Goal: Navigation & Orientation: Find specific page/section

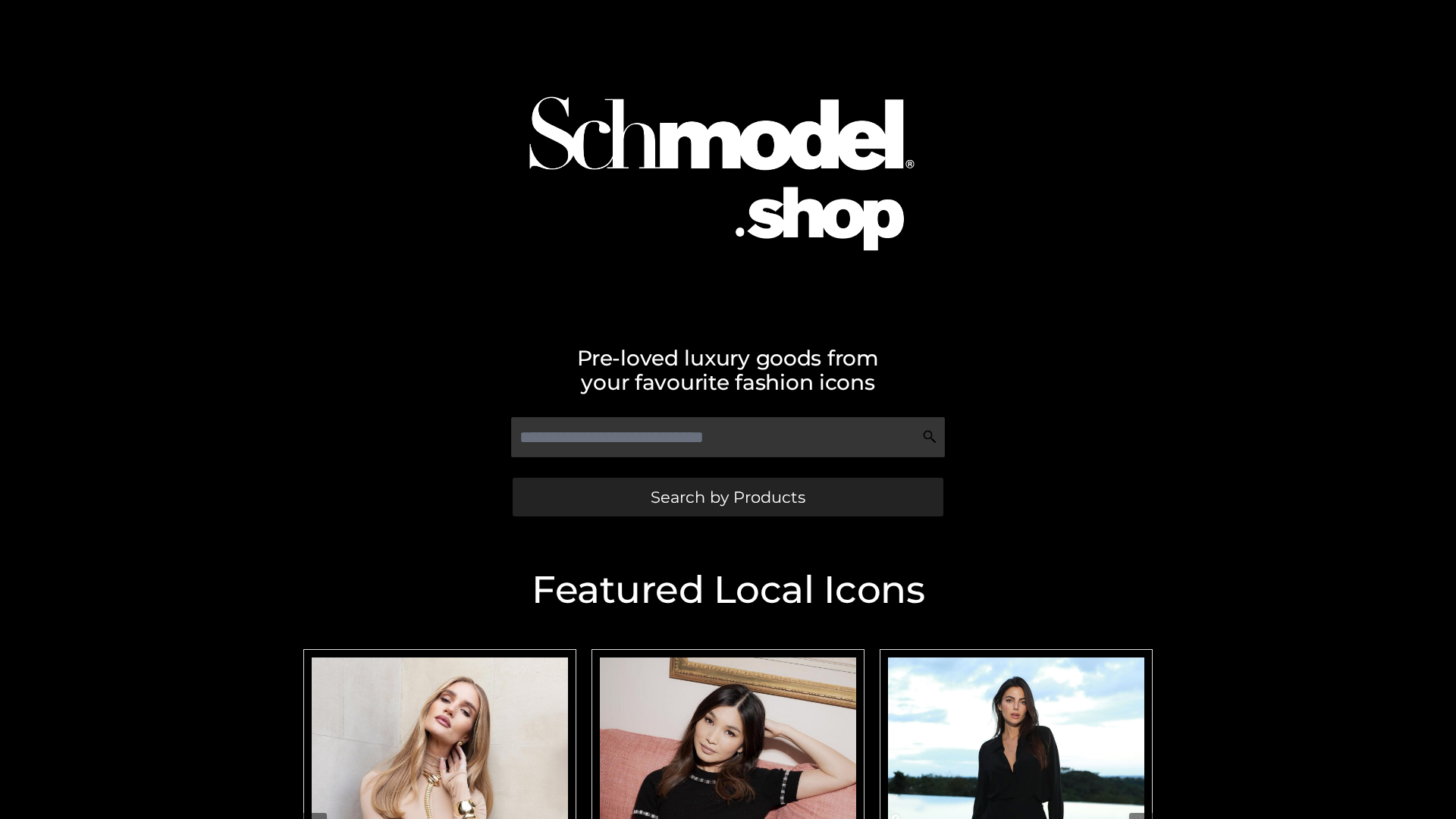
click at [727, 497] on span "Search by Products" at bounding box center [727, 497] width 154 height 16
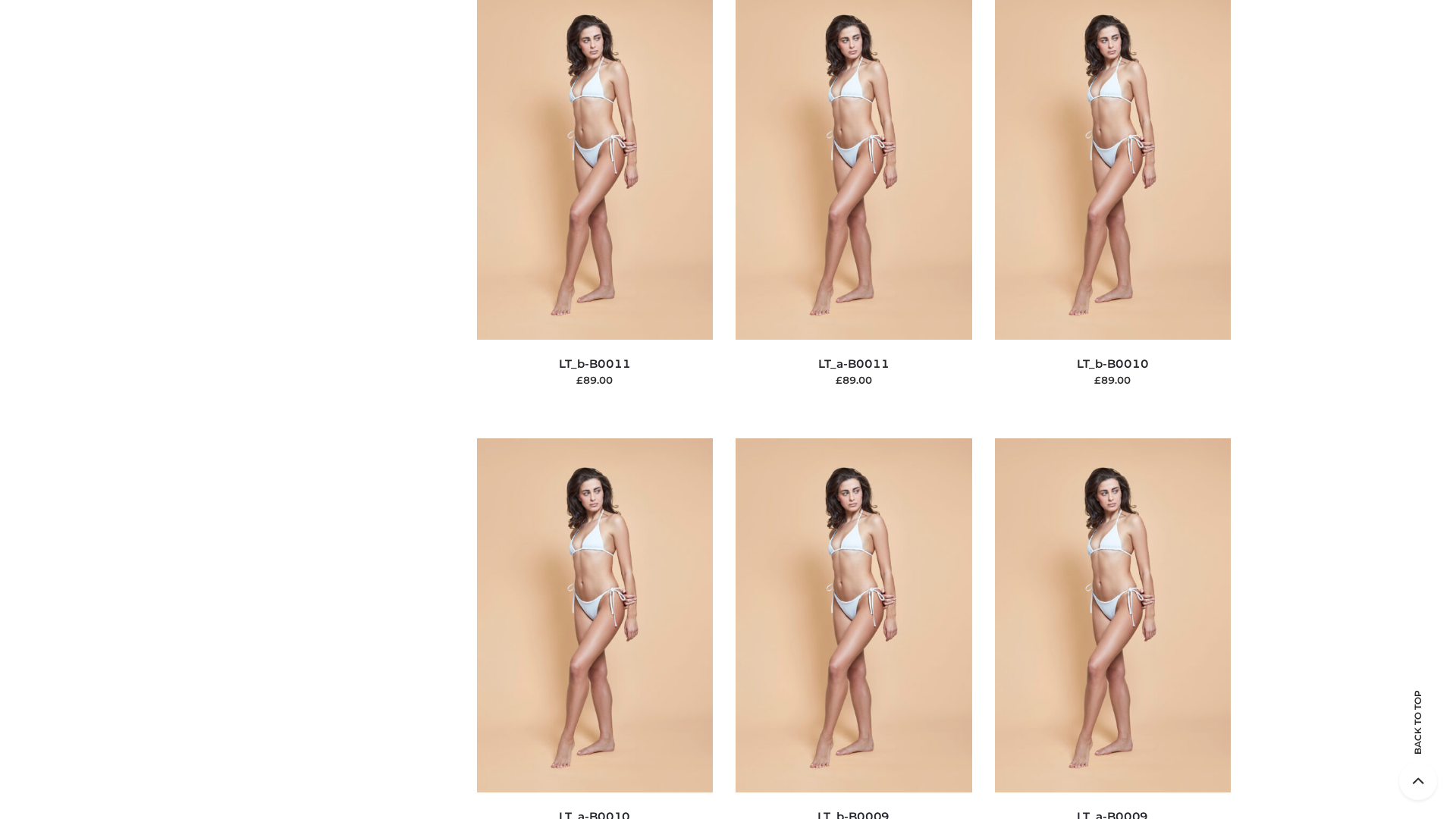
scroll to position [6814, 0]
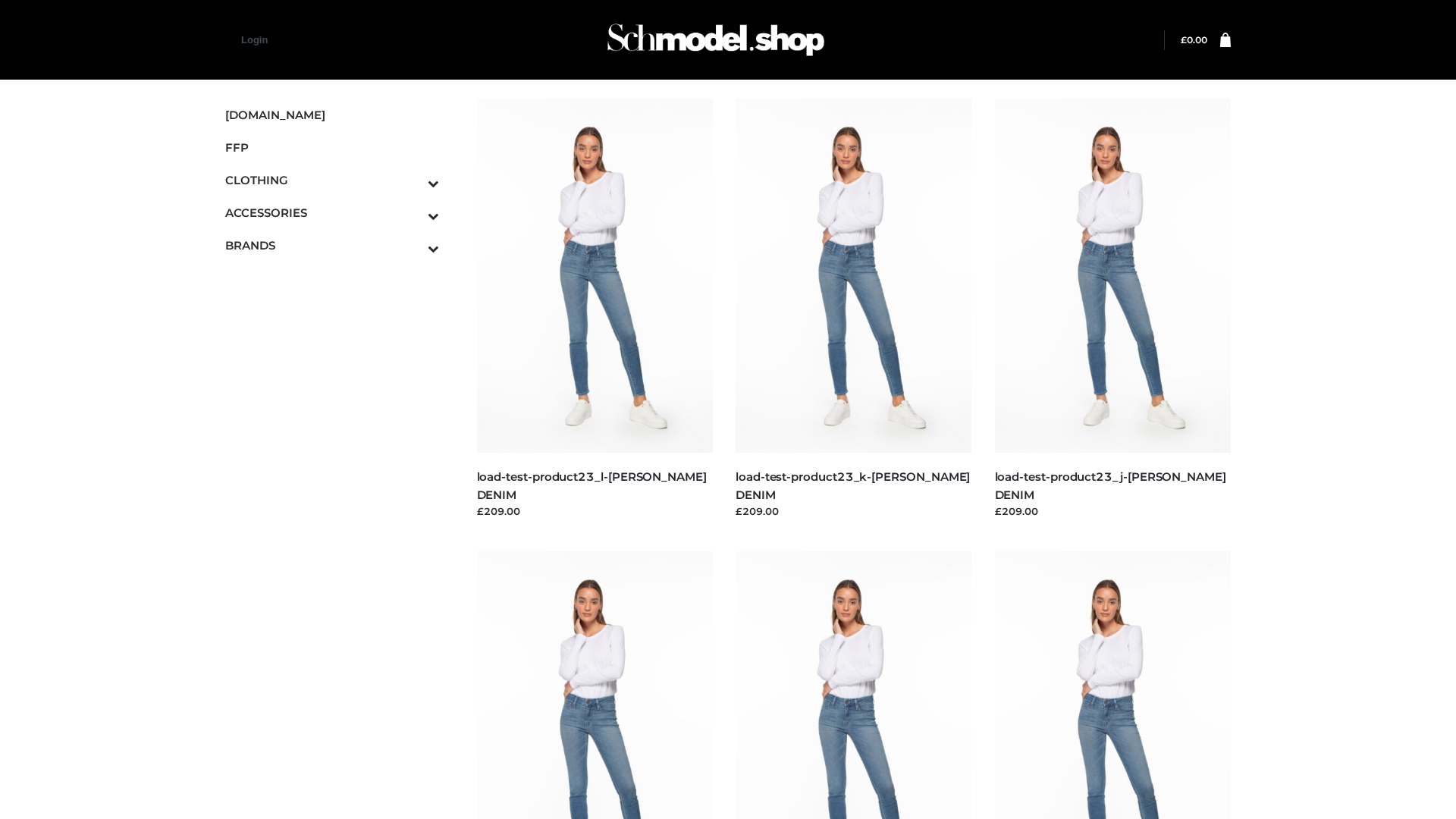
scroll to position [1331, 0]
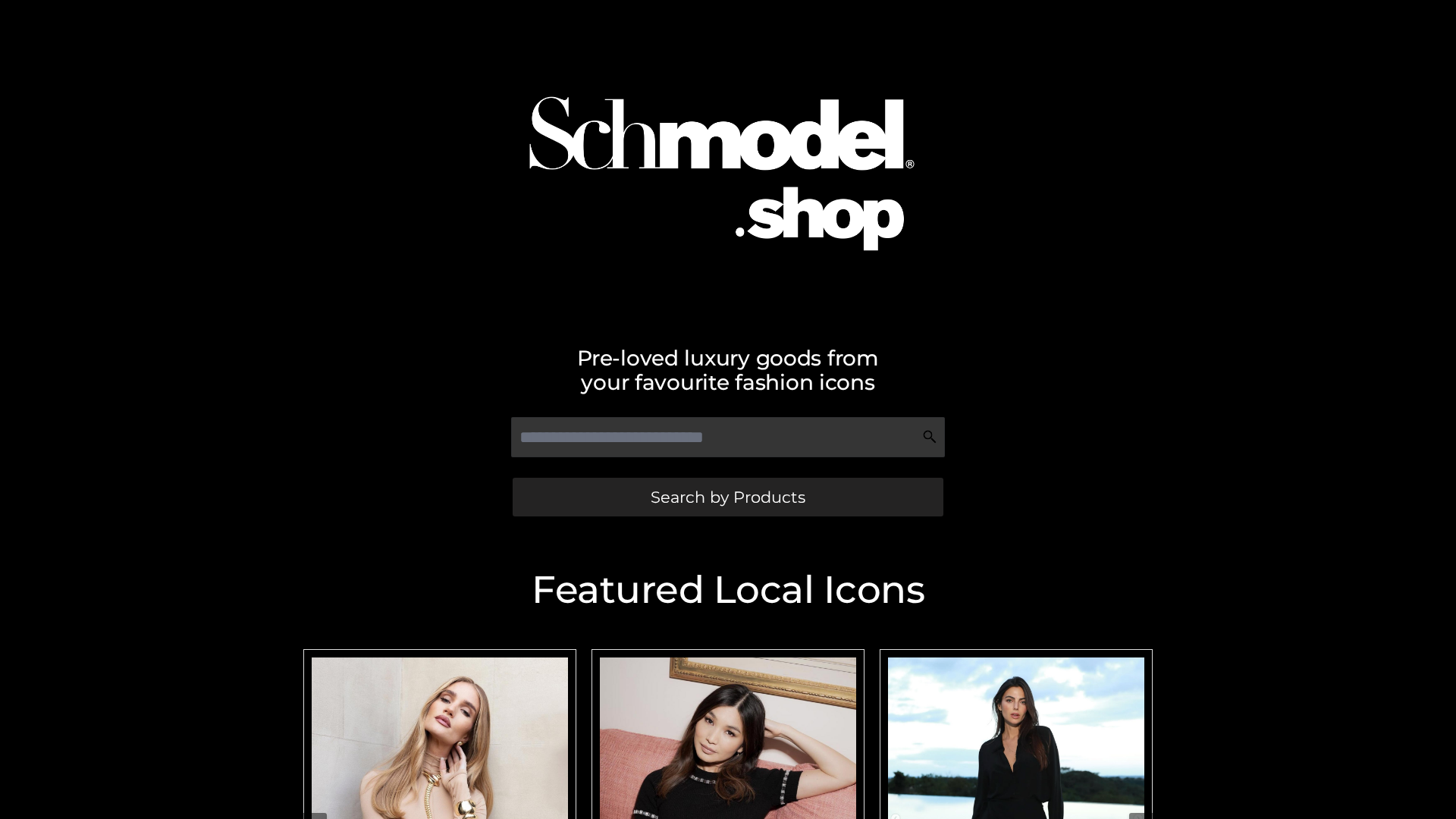
click at [727, 497] on span "Search by Products" at bounding box center [727, 497] width 154 height 16
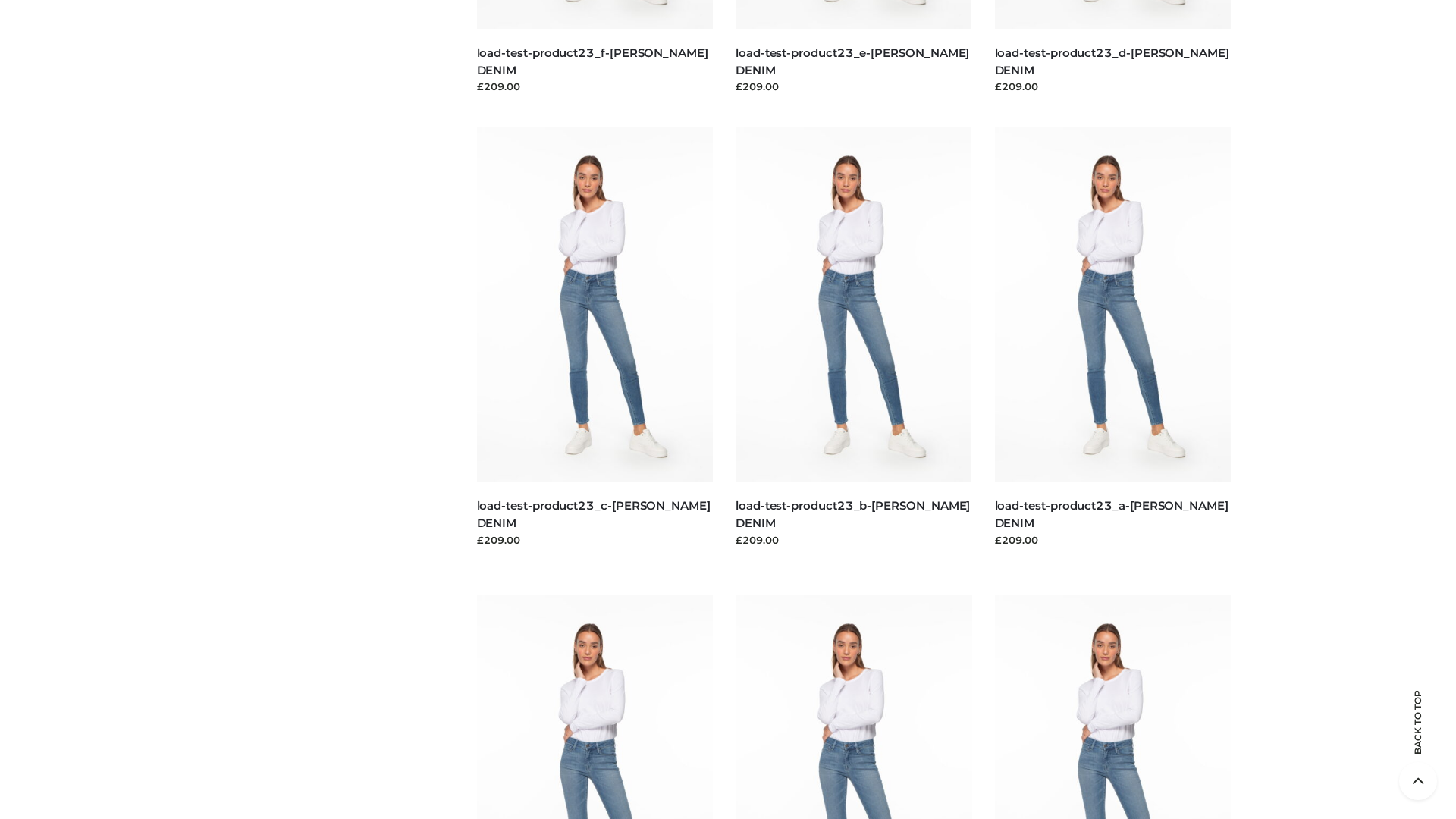
scroll to position [3158, 0]
